Goal: Complete application form

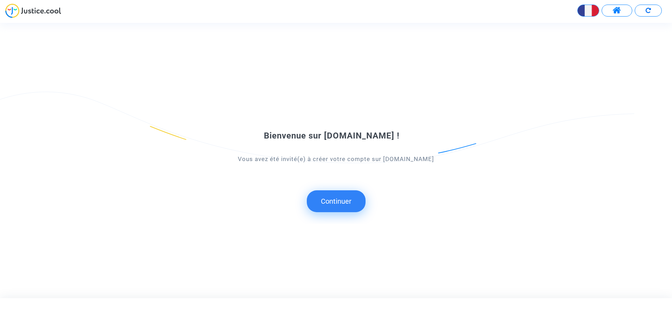
click at [344, 202] on button "Continuer" at bounding box center [336, 201] width 59 height 22
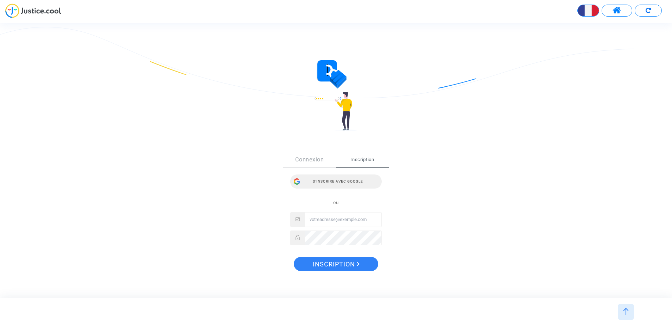
click at [339, 182] on div "S’inscrire avec Google" at bounding box center [336, 181] width 92 height 14
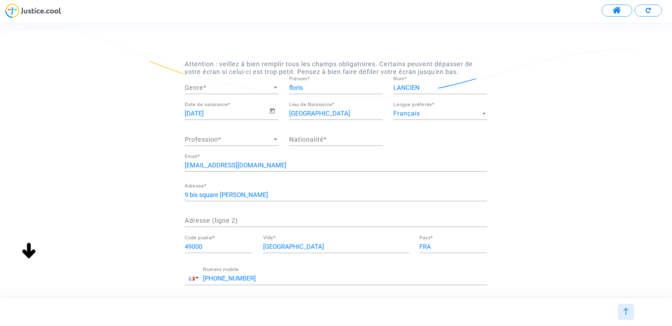
click at [274, 88] on div at bounding box center [276, 88] width 4 height 2
click at [227, 106] on span "Monsieur" at bounding box center [232, 106] width 94 height 19
click at [267, 139] on span "Profession" at bounding box center [228, 139] width 87 height 7
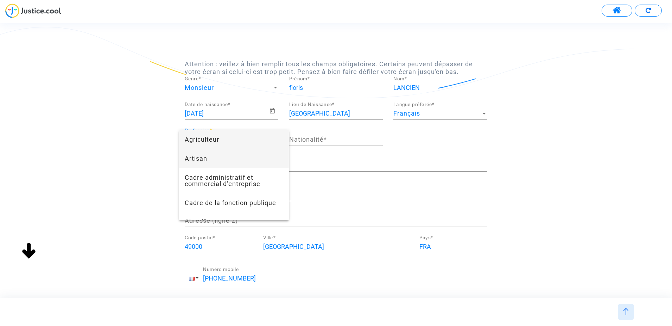
click at [248, 162] on span "Artisan" at bounding box center [234, 158] width 99 height 19
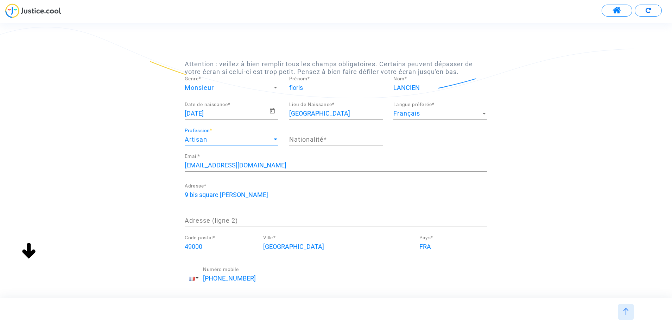
click at [330, 139] on input "Nationalité *" at bounding box center [336, 139] width 94 height 7
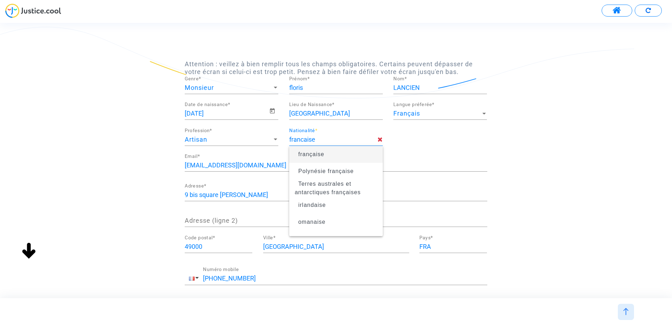
click at [316, 156] on span "française" at bounding box center [311, 154] width 26 height 6
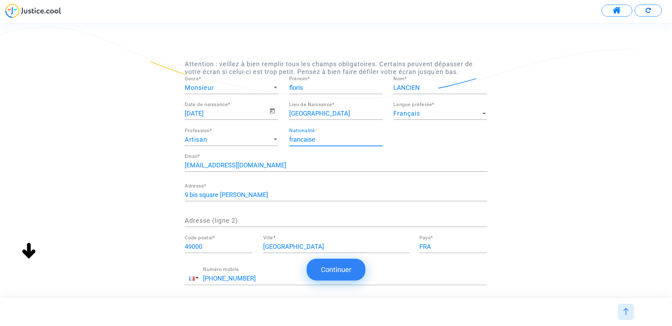
type input "française"
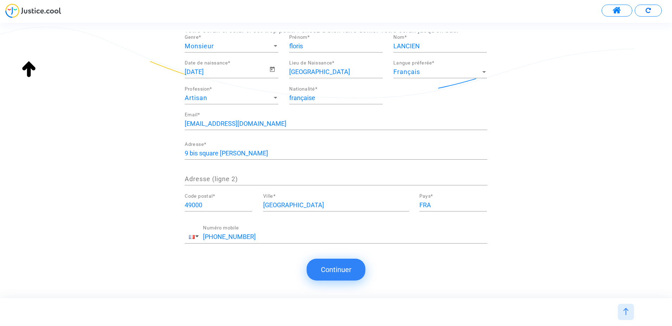
click at [348, 269] on button "Continuer" at bounding box center [336, 269] width 59 height 22
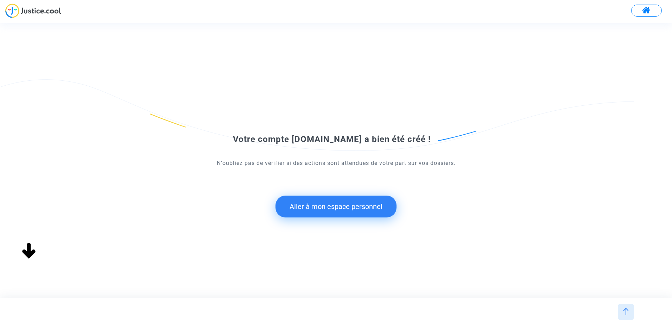
click at [355, 208] on button "Aller à mon espace personnel" at bounding box center [336, 206] width 121 height 22
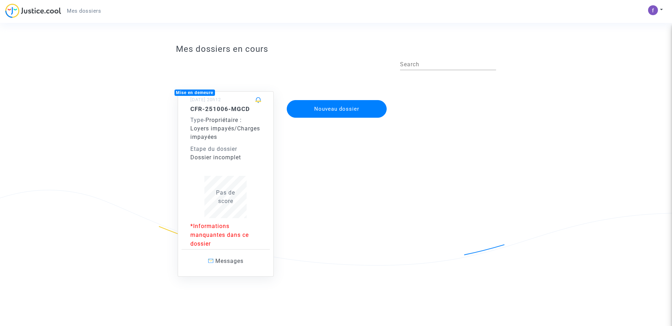
click at [227, 201] on span "Pas de score" at bounding box center [225, 196] width 19 height 15
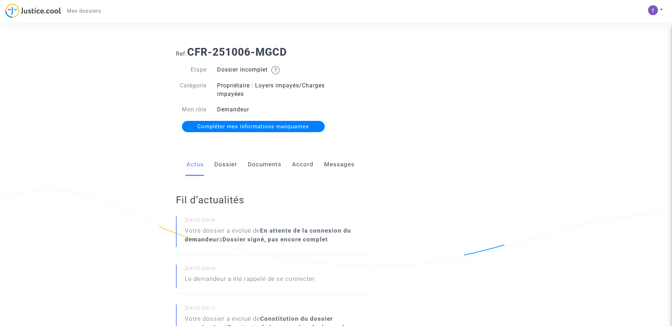
click at [307, 127] on span "Compléter mes informations manquantes" at bounding box center [253, 126] width 112 height 6
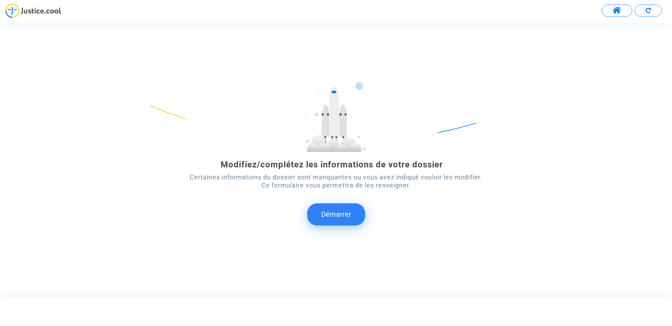
click at [346, 218] on button "Démarrer" at bounding box center [336, 214] width 58 height 22
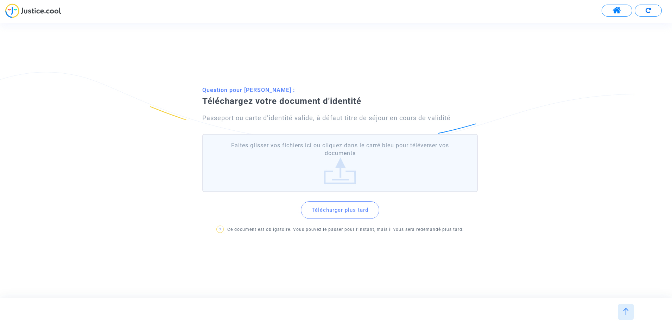
click at [344, 178] on label "Faites glisser vos fichiers ici ou cliquez dans le carré bleu pour téléverser v…" at bounding box center [340, 163] width 276 height 58
click at [0, 0] on input "Faites glisser vos fichiers ici ou cliquez dans le carré bleu pour téléverser v…" at bounding box center [0, 0] width 0 height 0
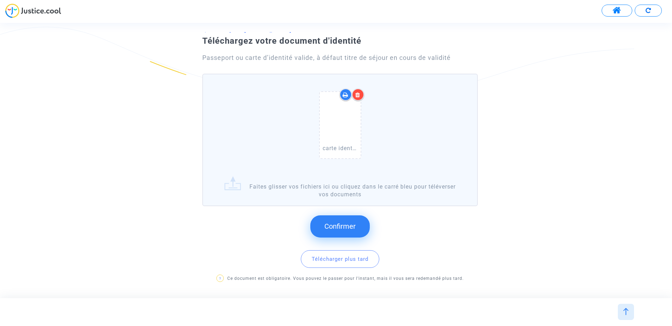
scroll to position [40, 0]
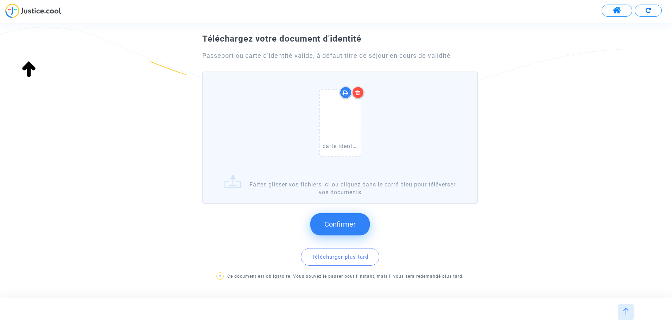
click at [354, 232] on button "Confirmer" at bounding box center [339, 224] width 59 height 22
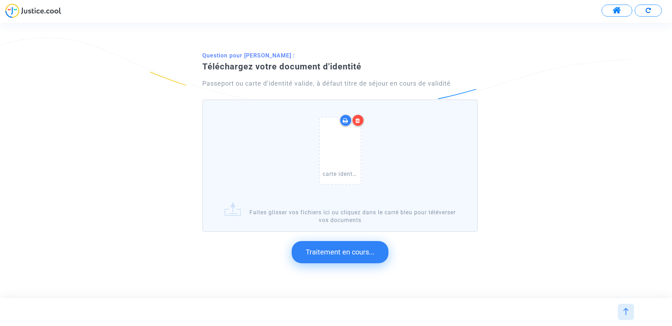
scroll to position [0, 0]
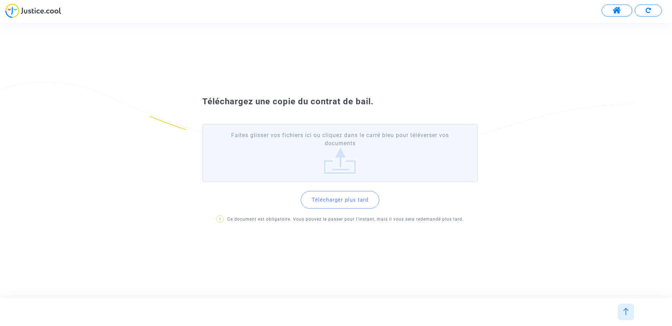
click at [342, 168] on label "Faites glisser vos fichiers ici ou cliquez dans le carré bleu pour téléverser v…" at bounding box center [340, 153] width 276 height 58
click at [0, 0] on input "Faites glisser vos fichiers ici ou cliquez dans le carré bleu pour téléverser v…" at bounding box center [0, 0] width 0 height 0
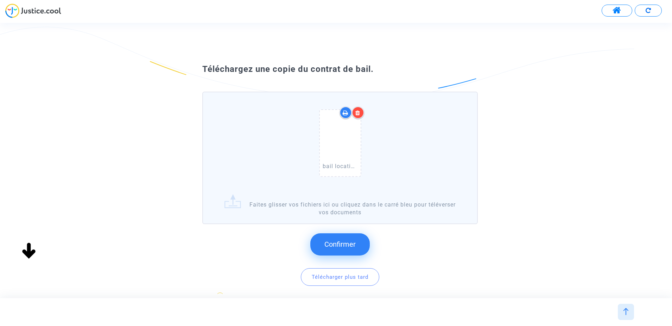
click at [347, 248] on span "Confirmer" at bounding box center [340, 244] width 31 height 8
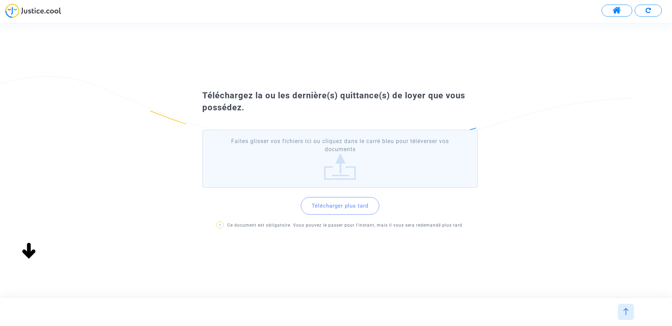
click at [336, 149] on label "Faites glisser vos fichiers ici ou cliquez dans le carré bleu pour téléverser v…" at bounding box center [340, 159] width 276 height 58
click at [0, 0] on input "Faites glisser vos fichiers ici ou cliquez dans le carré bleu pour téléverser v…" at bounding box center [0, 0] width 0 height 0
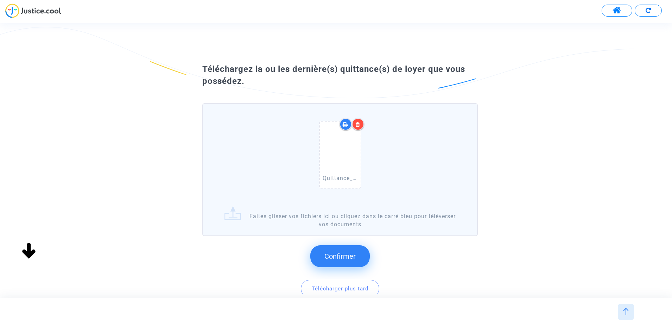
click at [336, 256] on span "Confirmer" at bounding box center [340, 256] width 31 height 8
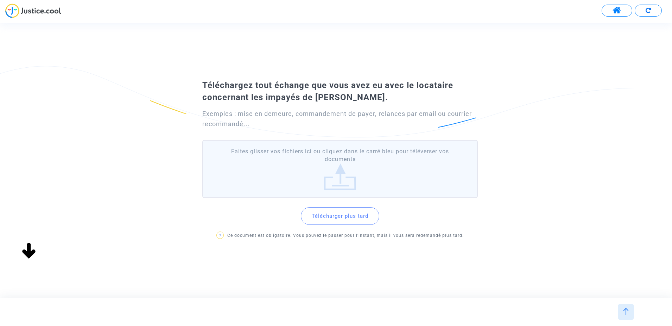
click at [340, 177] on label "Faites glisser vos fichiers ici ou cliquez dans le carré bleu pour téléverser v…" at bounding box center [340, 169] width 276 height 58
click at [0, 0] on input "Faites glisser vos fichiers ici ou cliquez dans le carré bleu pour téléverser v…" at bounding box center [0, 0] width 0 height 0
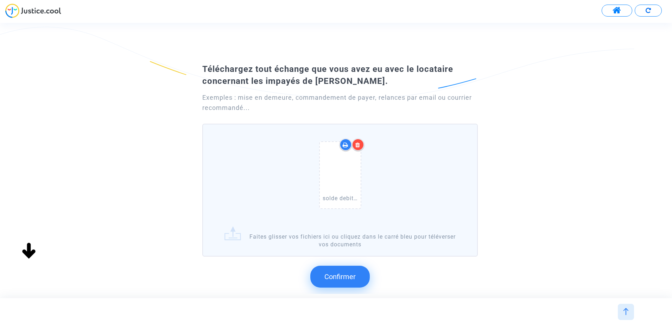
click at [344, 281] on button "Confirmer" at bounding box center [339, 276] width 59 height 22
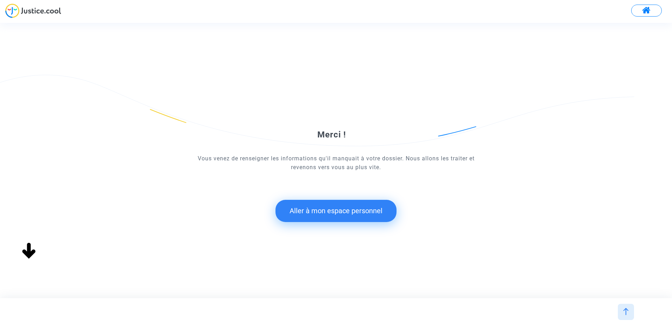
click at [354, 211] on button "Aller à mon espace personnel" at bounding box center [336, 211] width 121 height 22
